Goal: Information Seeking & Learning: Learn about a topic

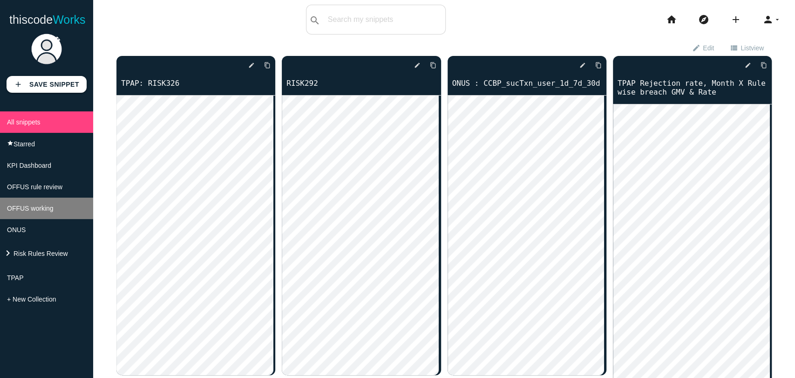
click at [48, 212] on span "OFFUS working" at bounding box center [30, 207] width 47 height 7
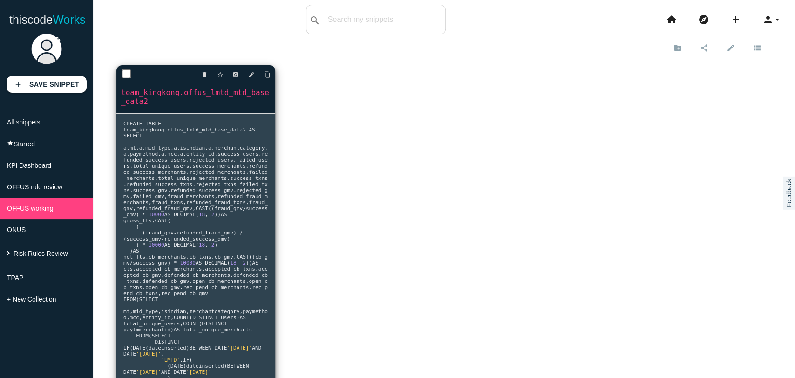
click at [167, 199] on span "fraud_merchants" at bounding box center [190, 196] width 47 height 6
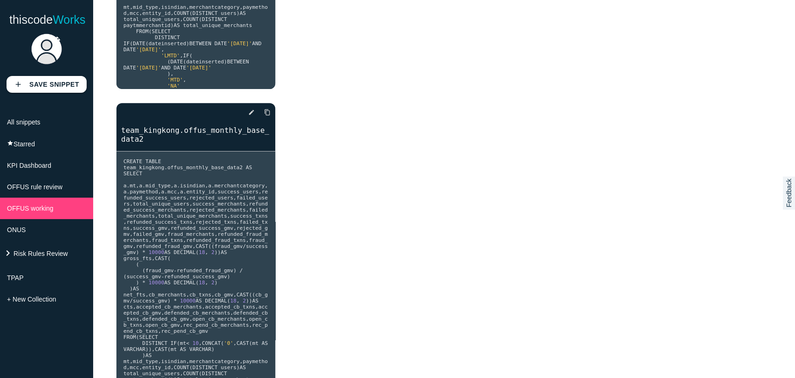
scroll to position [416, 0]
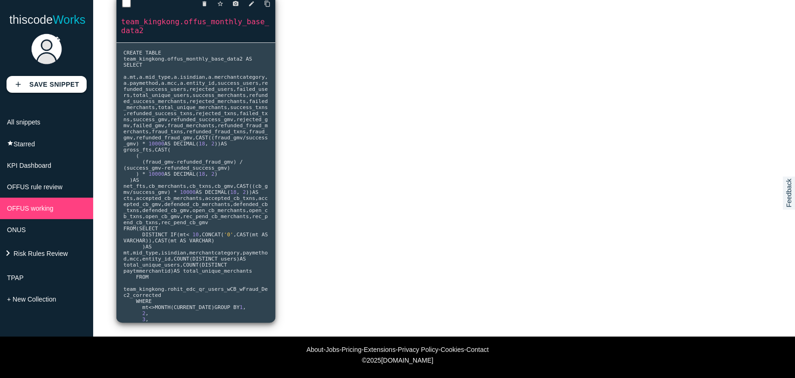
click at [179, 131] on pre "CREATE TABLE team_kingkong . offus_monthly_base_data2 AS SELECT a . mt , a . mi…" at bounding box center [195, 182] width 159 height 279
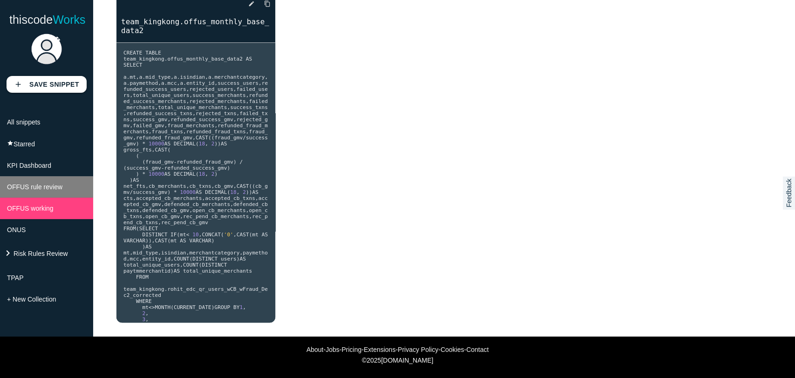
click at [27, 191] on span "OFFUS rule review" at bounding box center [34, 186] width 55 height 7
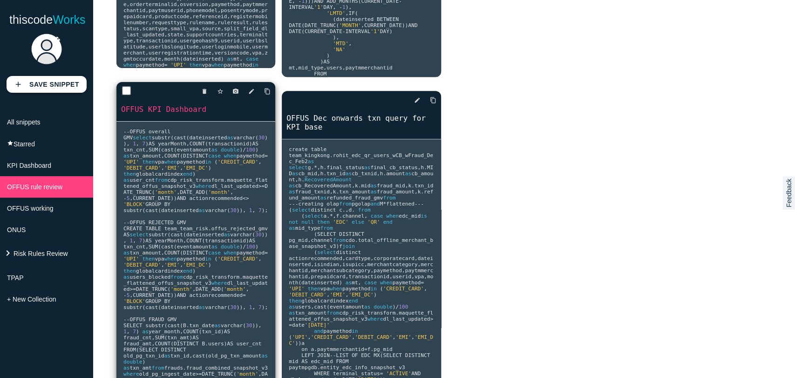
scroll to position [309, 0]
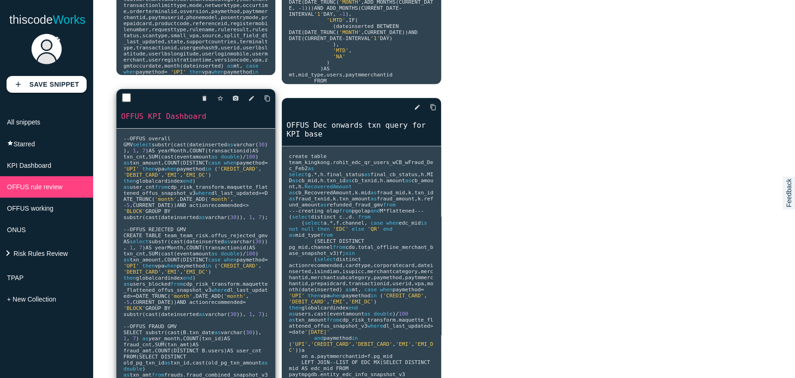
click at [159, 111] on link "OFFUS KPI Dashboard" at bounding box center [195, 116] width 159 height 11
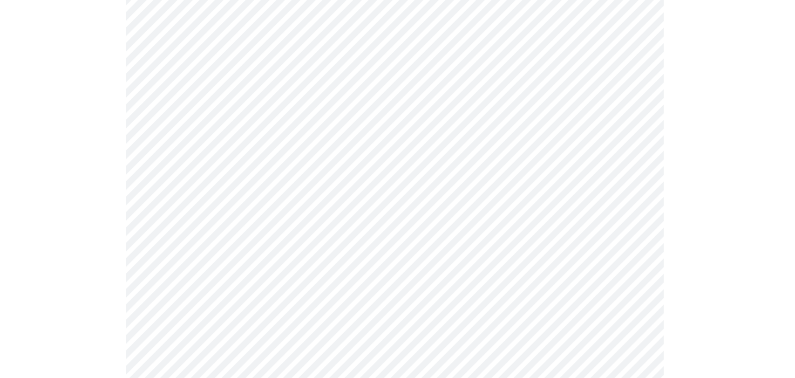
scroll to position [4399, 0]
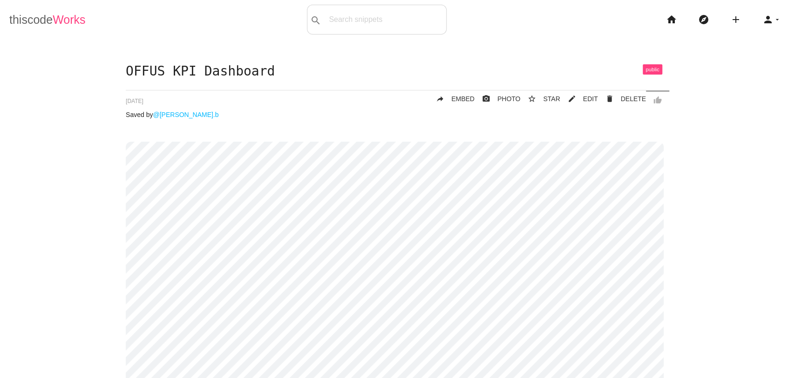
click at [40, 13] on link "thiscode Works" at bounding box center [47, 20] width 76 height 30
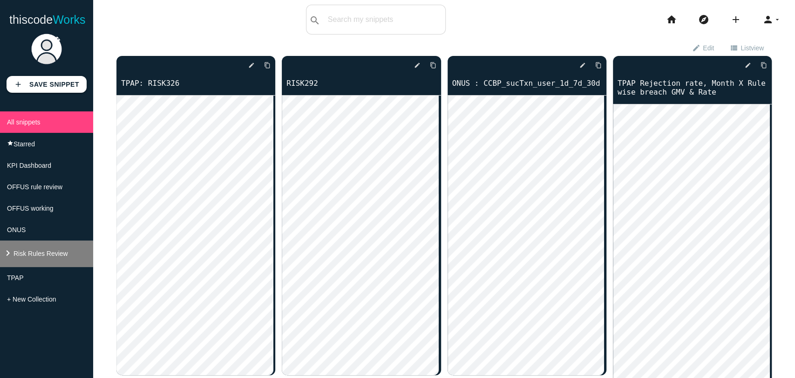
click at [36, 256] on span "Risk Rules Review" at bounding box center [41, 253] width 55 height 7
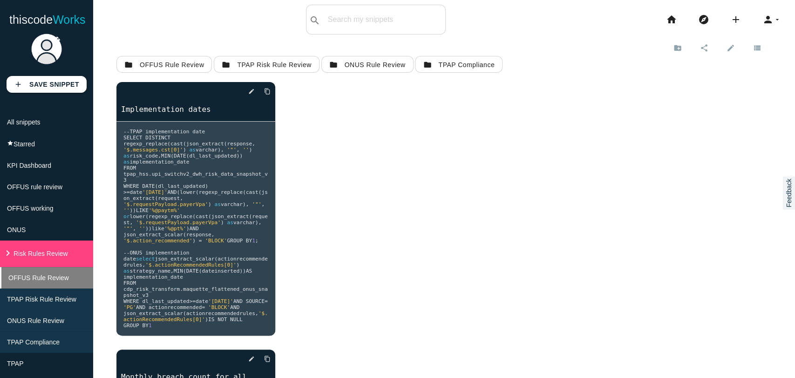
click at [34, 281] on span "OFFUS Rule Review" at bounding box center [38, 277] width 61 height 7
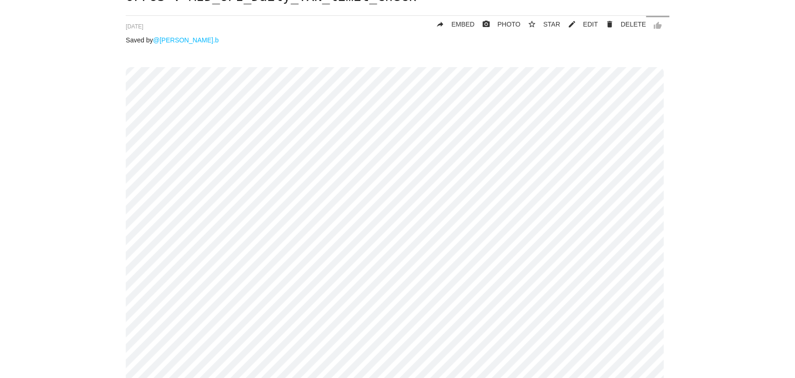
scroll to position [75, 0]
